Goal: Information Seeking & Learning: Learn about a topic

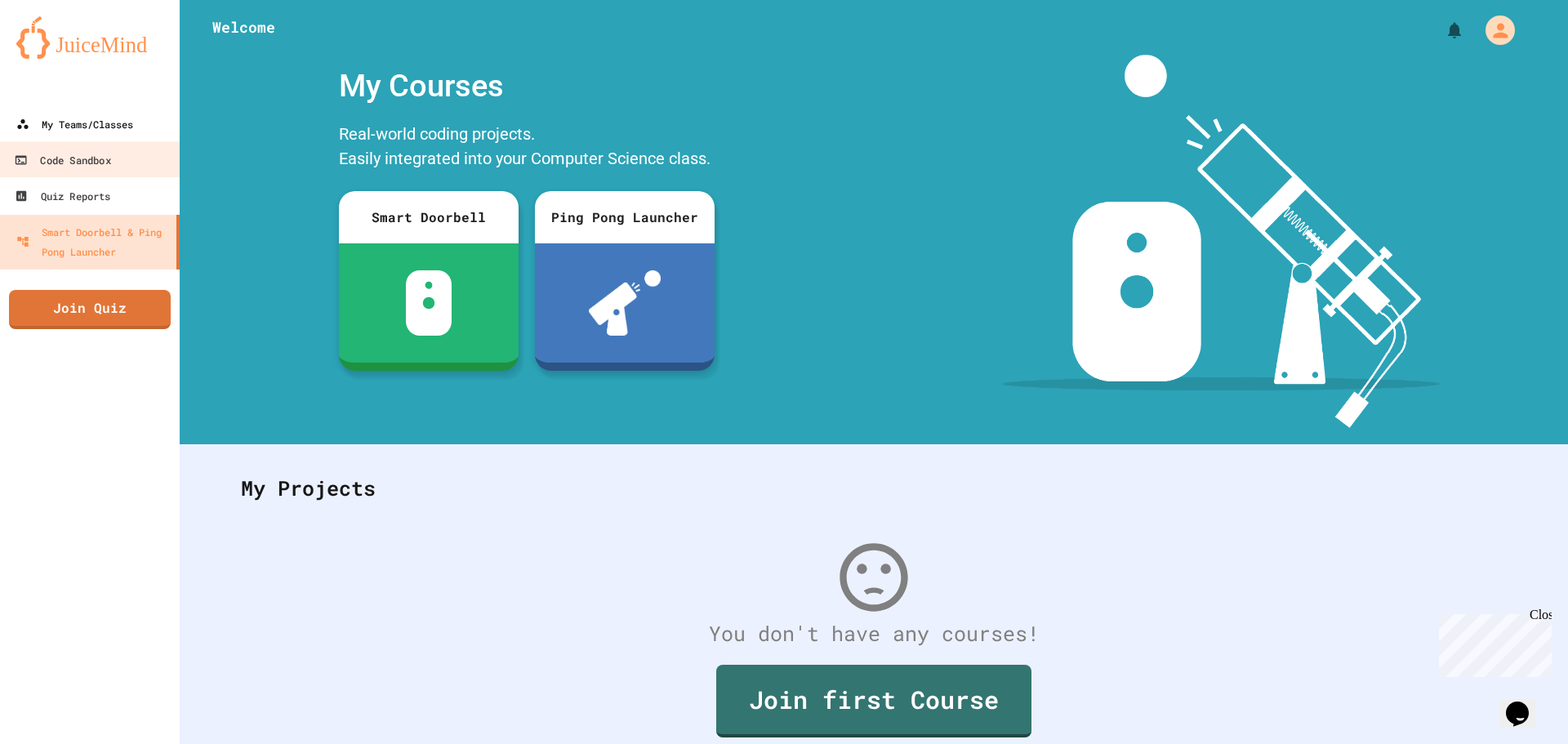
click at [109, 138] on link "My Teams/Classes" at bounding box center [90, 124] width 180 height 36
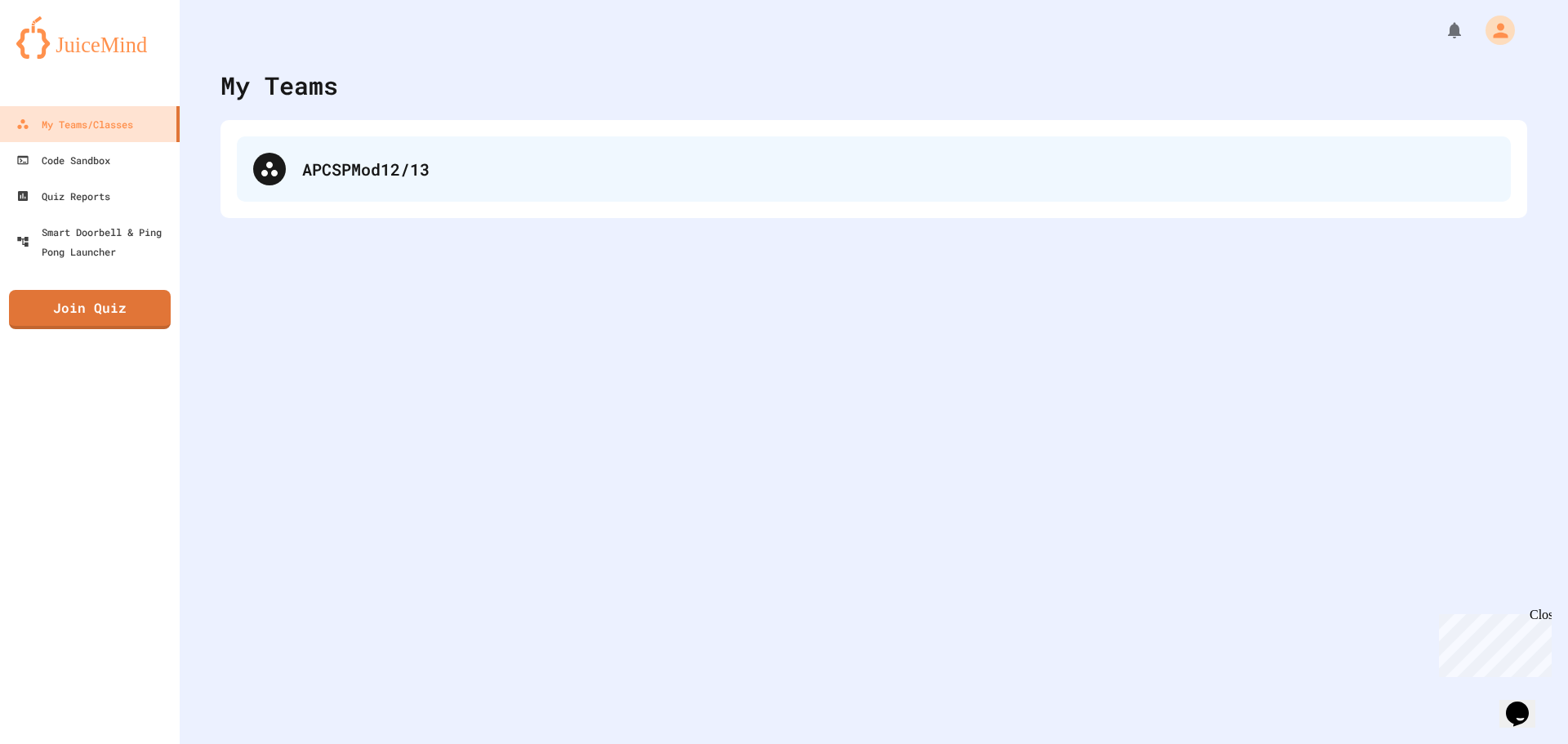
click at [325, 160] on div "APCSPMod12/13" at bounding box center [898, 169] width 1192 height 25
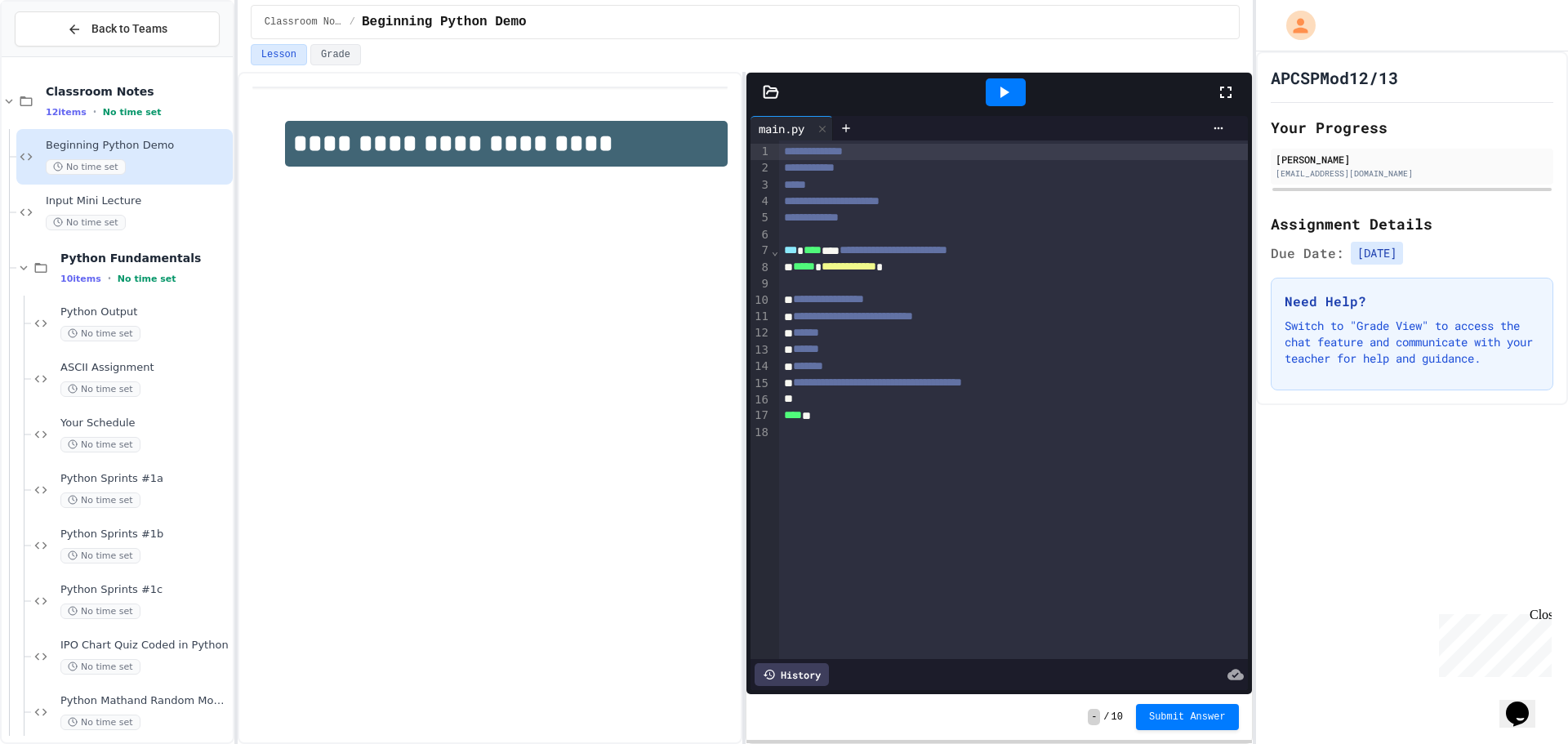
scroll to position [163, 0]
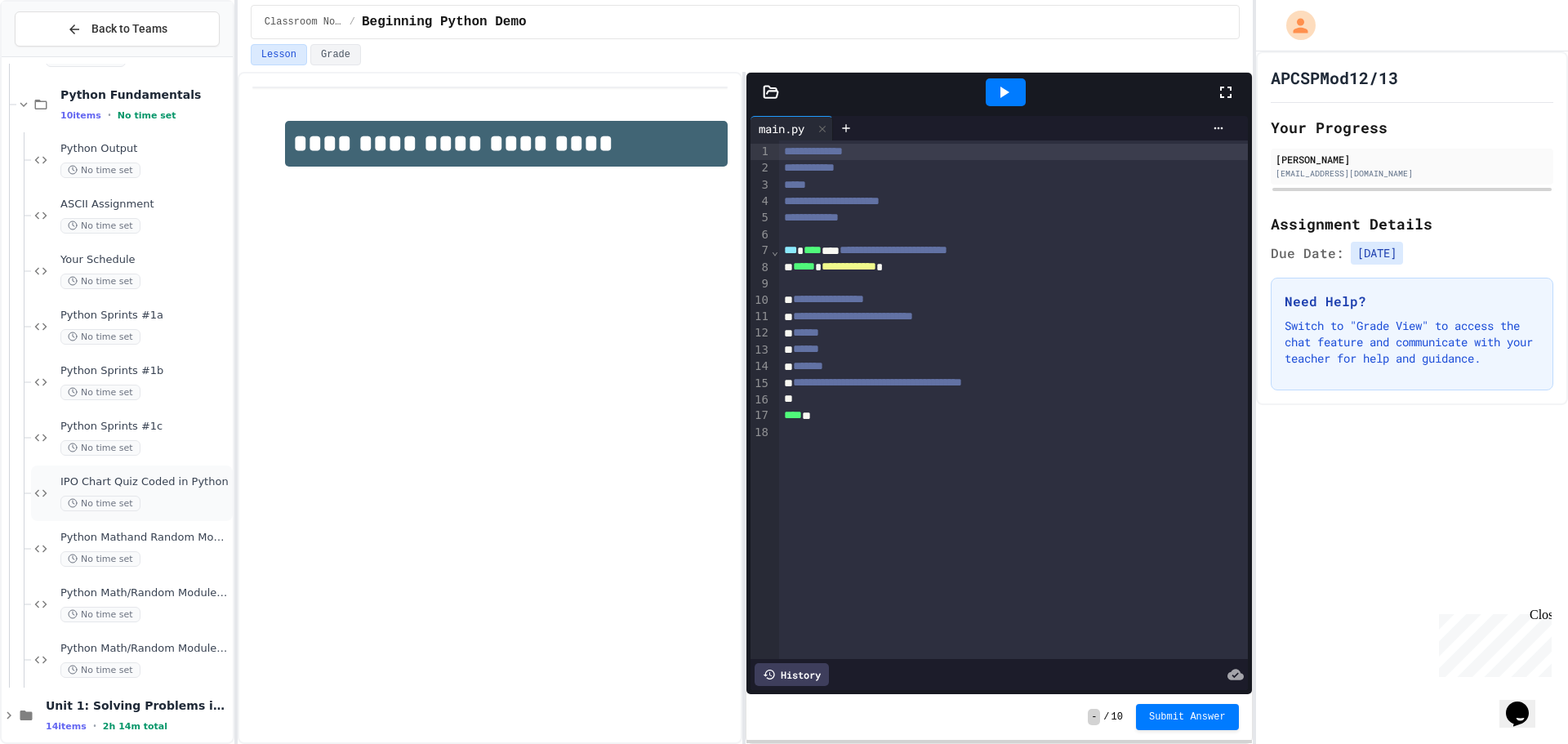
click at [142, 486] on span "IPO Chart Quiz Coded in Python" at bounding box center [144, 482] width 169 height 14
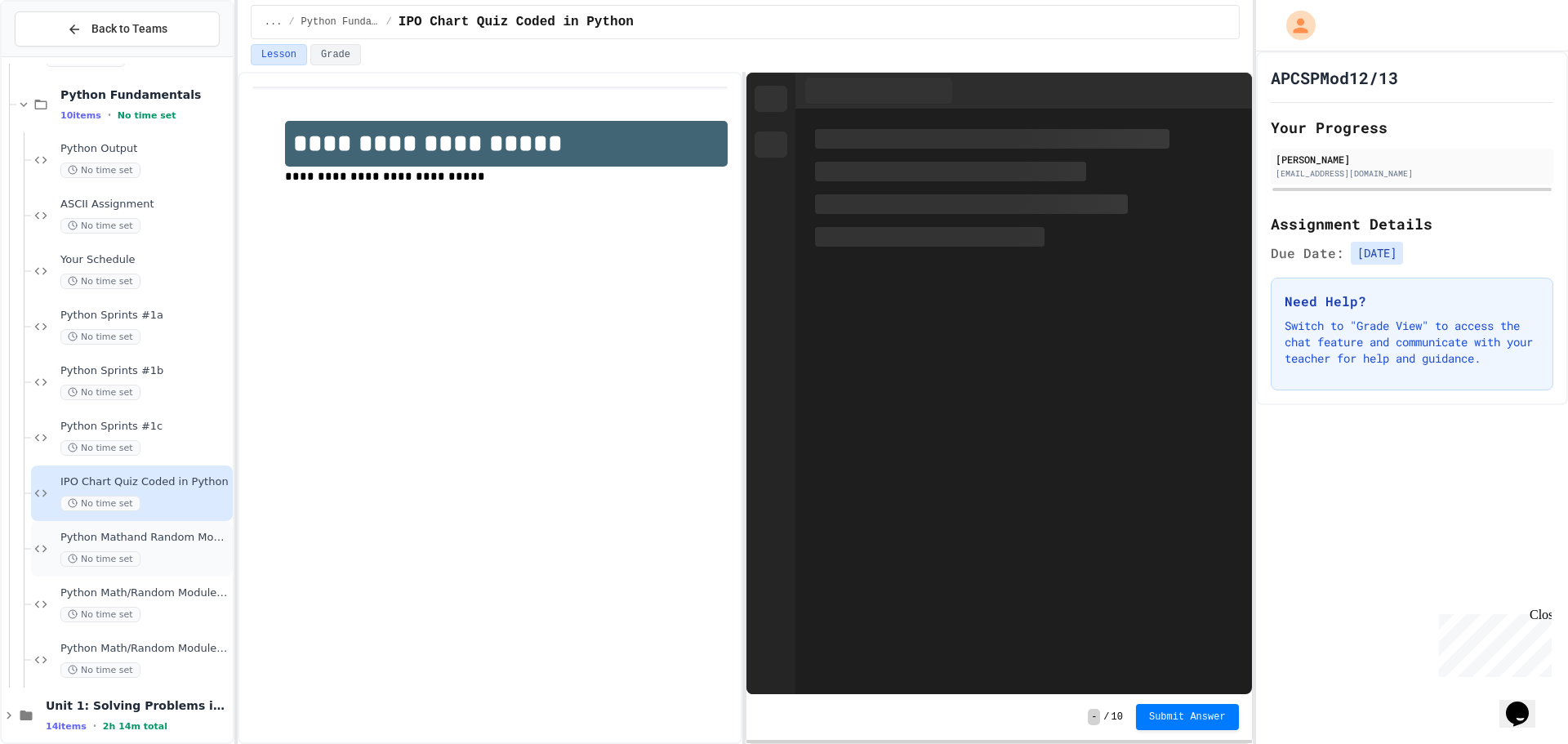
click at [148, 538] on span "Python Mathand Random Module 2A" at bounding box center [144, 538] width 169 height 14
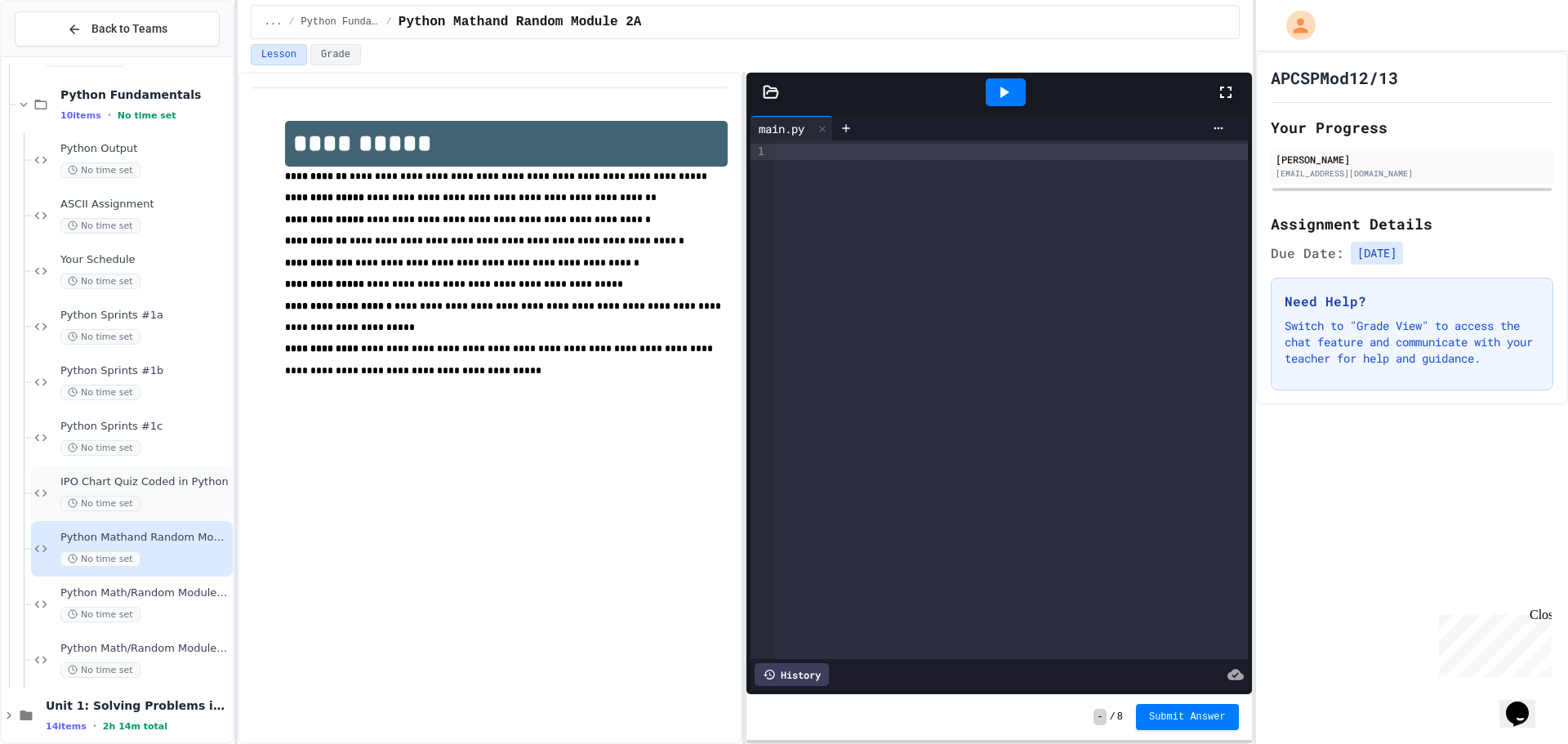
click at [138, 492] on div "IPO Chart Quiz Coded in Python No time set" at bounding box center [144, 494] width 169 height 36
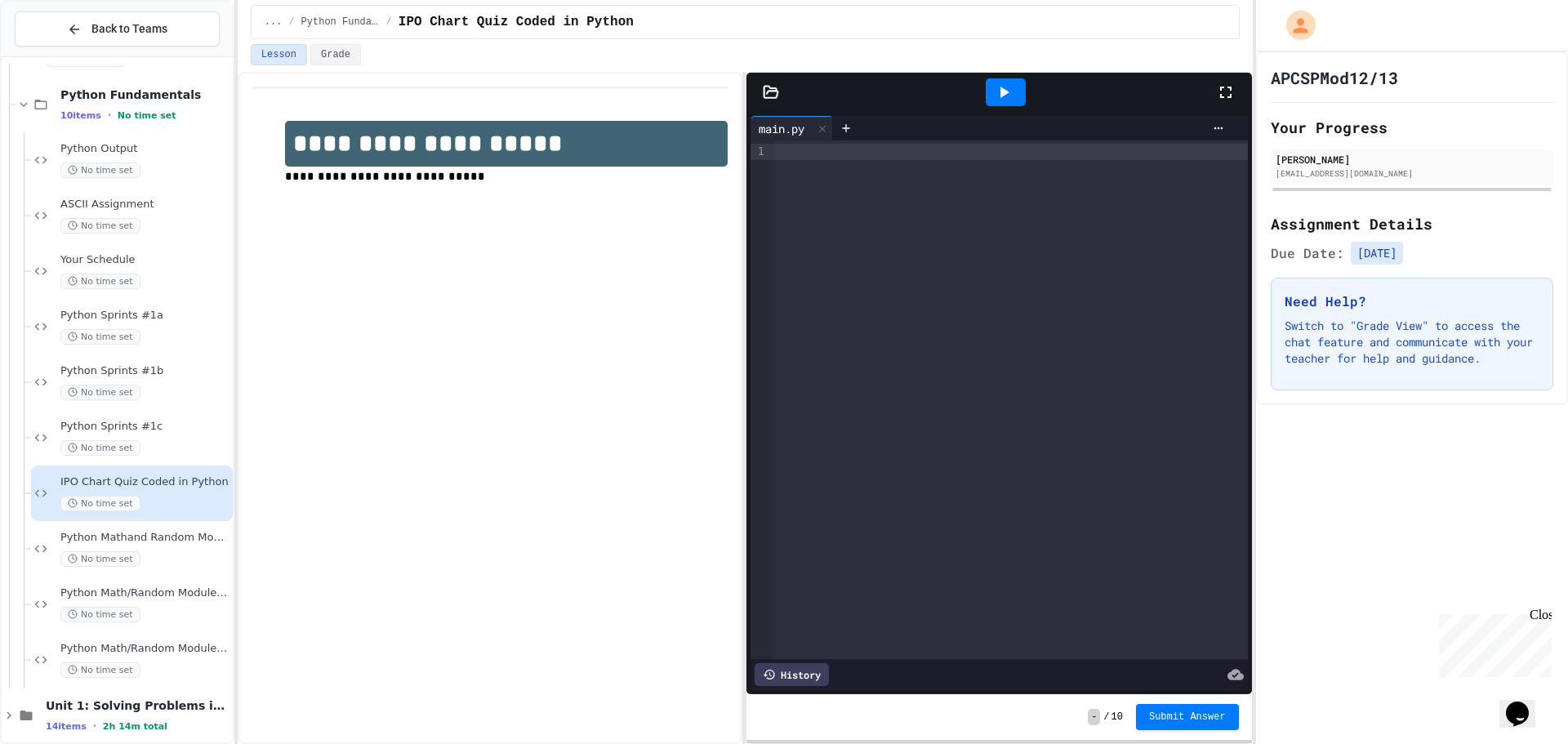
click at [791, 138] on div "main.py" at bounding box center [792, 128] width 82 height 25
click at [801, 157] on div at bounding box center [1010, 151] width 472 height 16
click at [142, 568] on div "Python Mathand Random Module 2A No time set" at bounding box center [131, 549] width 201 height 55
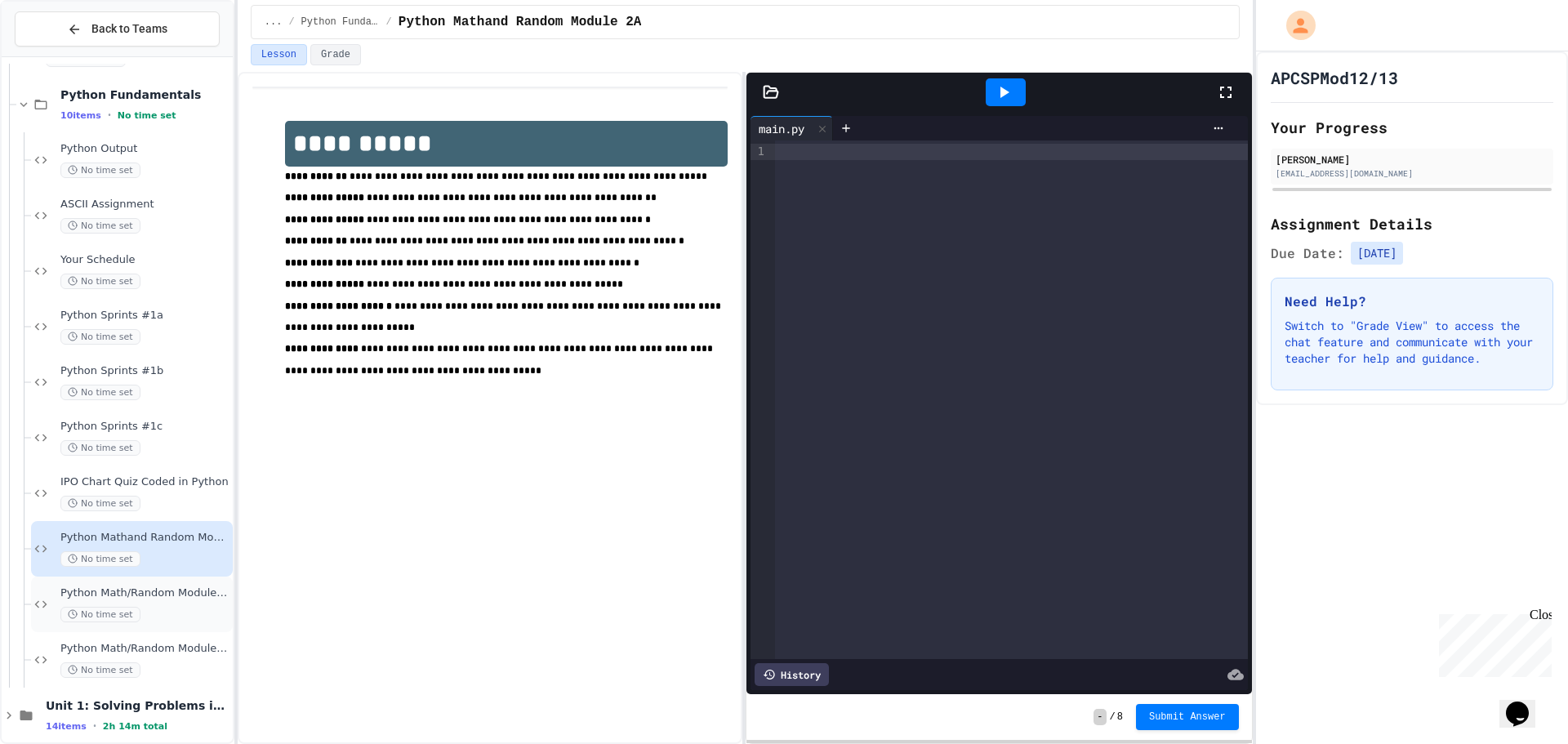
click at [153, 595] on span "Python Math/Random Modules 2B:" at bounding box center [144, 593] width 169 height 14
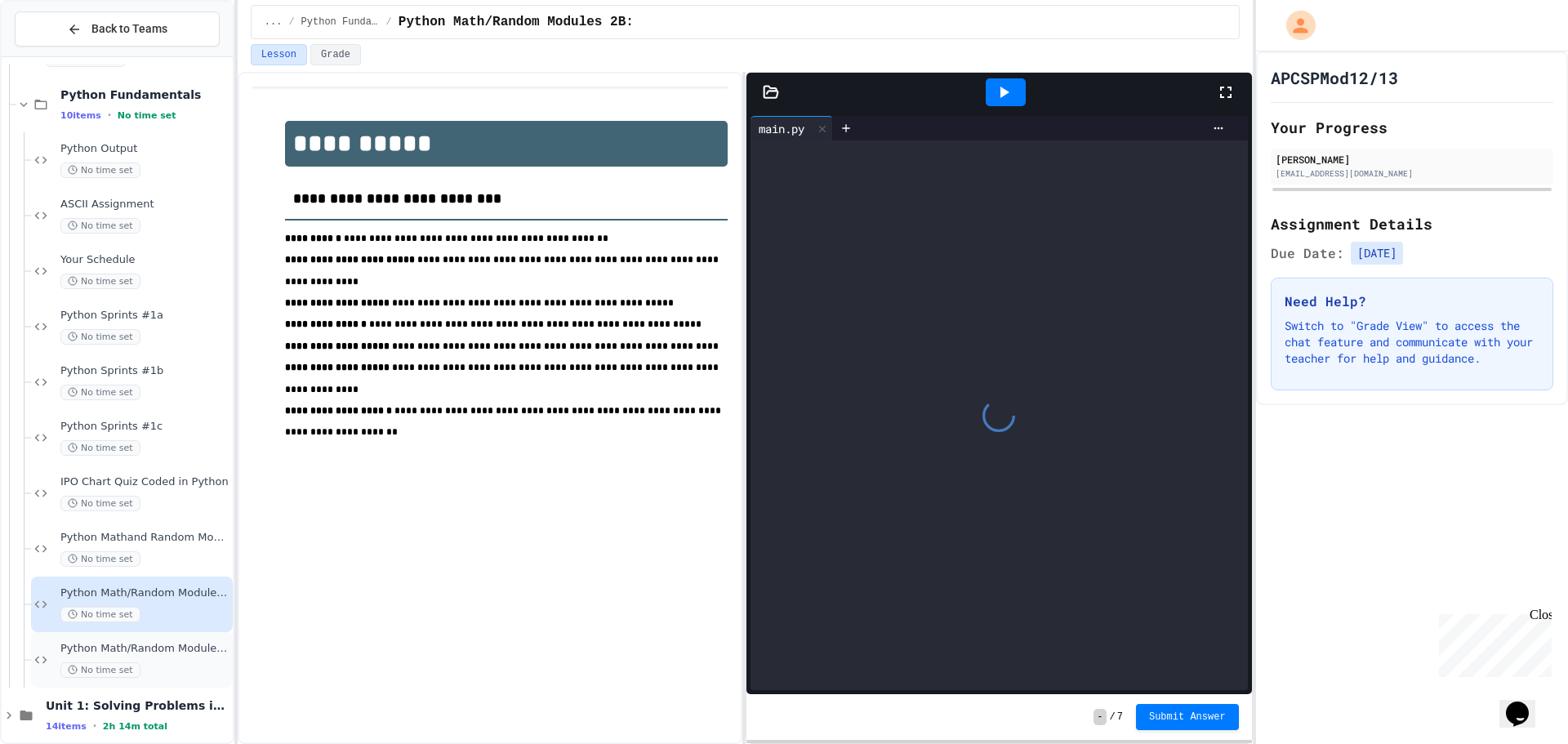
click at [152, 644] on span "Python Math/Random Modules 2C" at bounding box center [144, 648] width 169 height 14
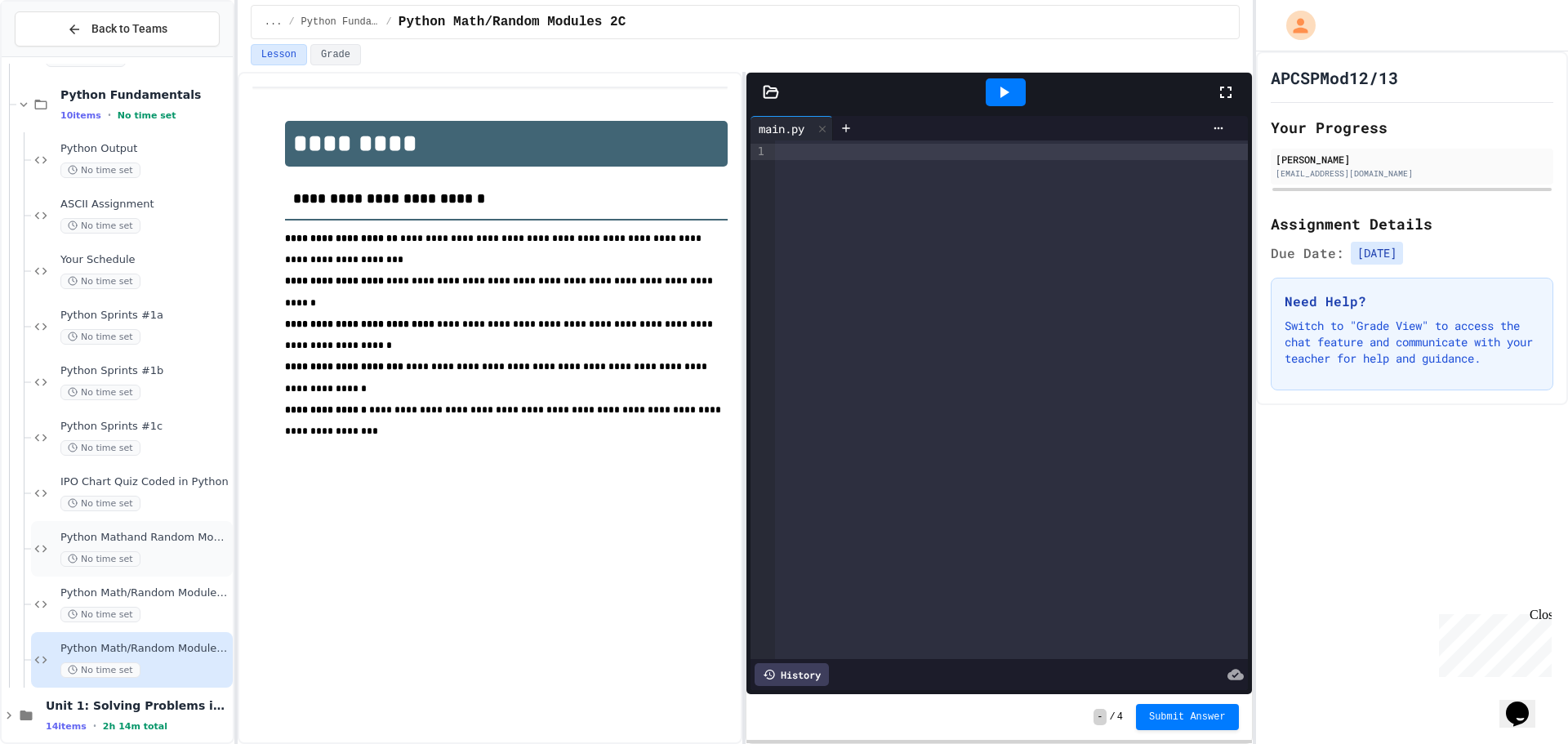
scroll to position [236, 0]
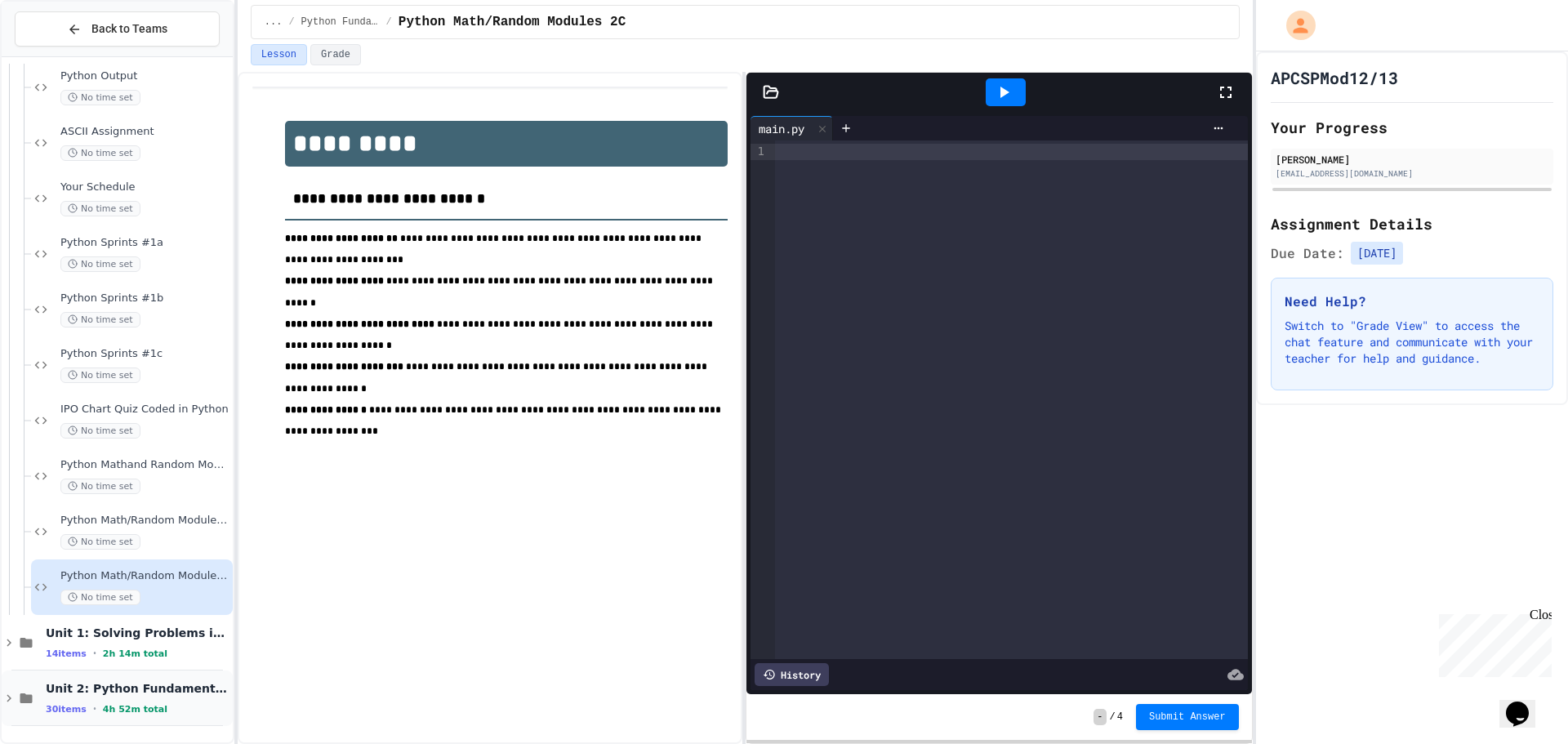
click at [133, 691] on span "Unit 2: Python Fundamentals" at bounding box center [138, 688] width 183 height 14
click at [65, 648] on span "14 items" at bounding box center [66, 653] width 41 height 11
